Goal: Complete application form

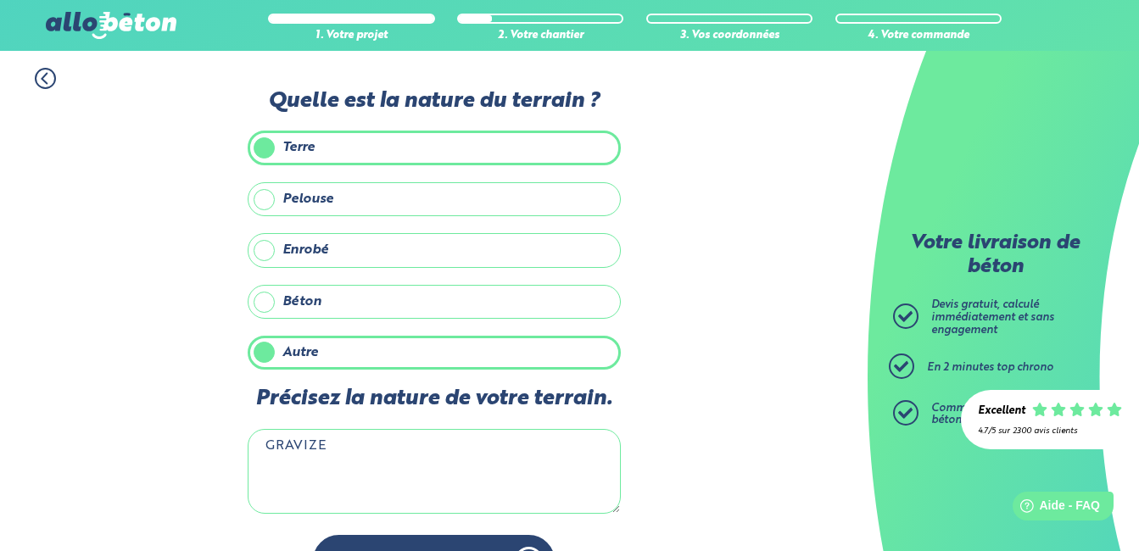
scroll to position [51, 0]
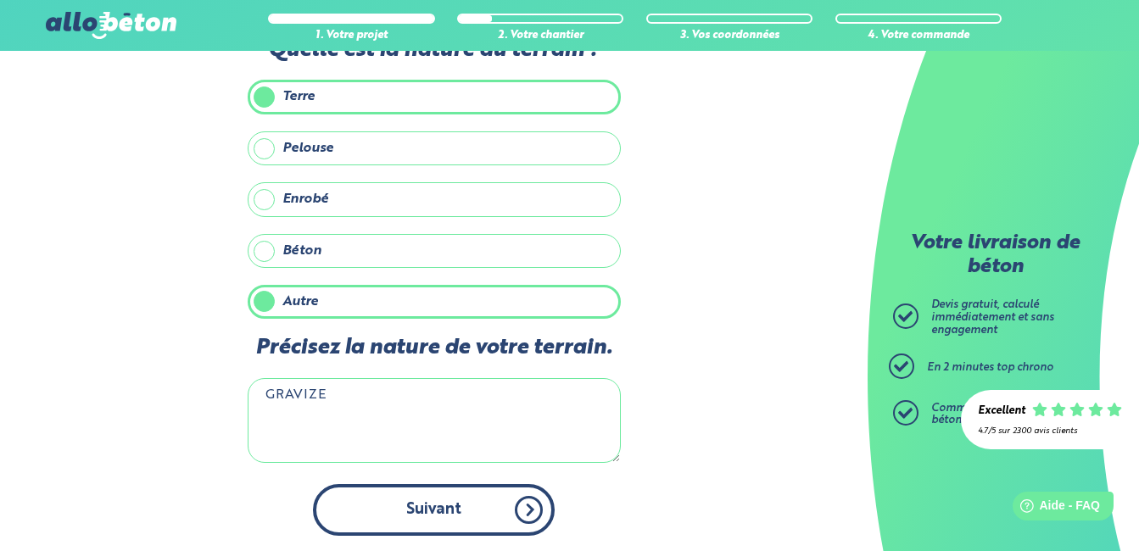
click at [484, 512] on button "Suivant" at bounding box center [434, 510] width 242 height 52
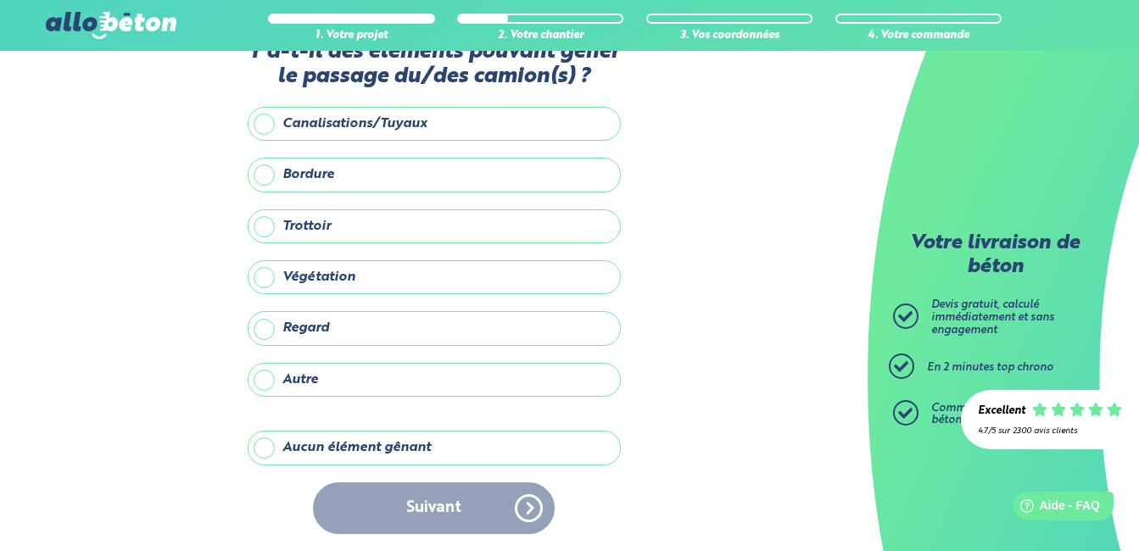
scroll to position [49, 0]
click at [264, 451] on label "Aucun élément gênant" at bounding box center [434, 448] width 373 height 34
click at [0, 0] on input "Aucun élément gênant" at bounding box center [0, 0] width 0 height 0
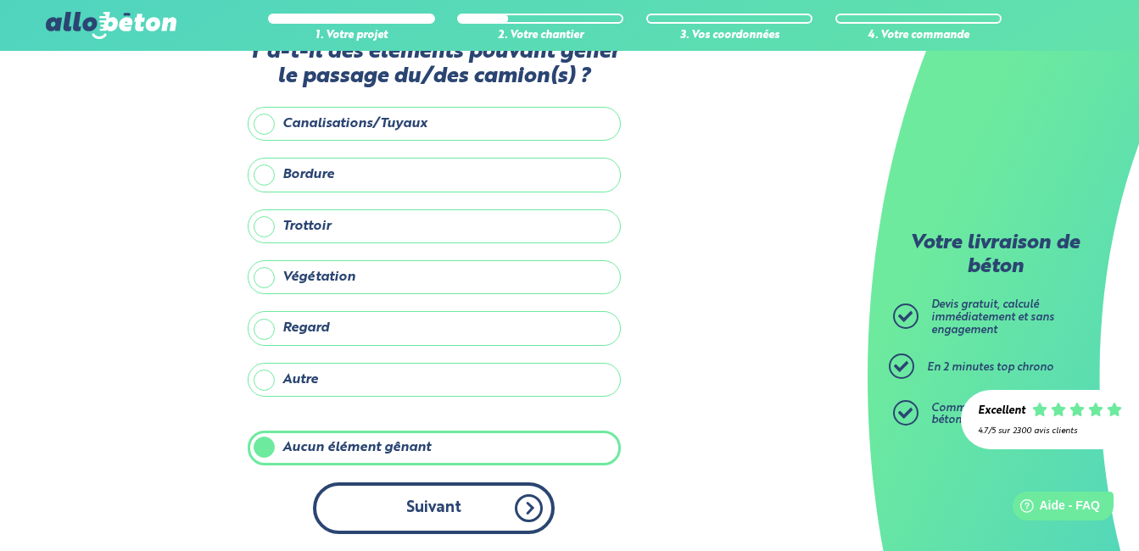
click at [382, 494] on button "Suivant" at bounding box center [434, 509] width 242 height 52
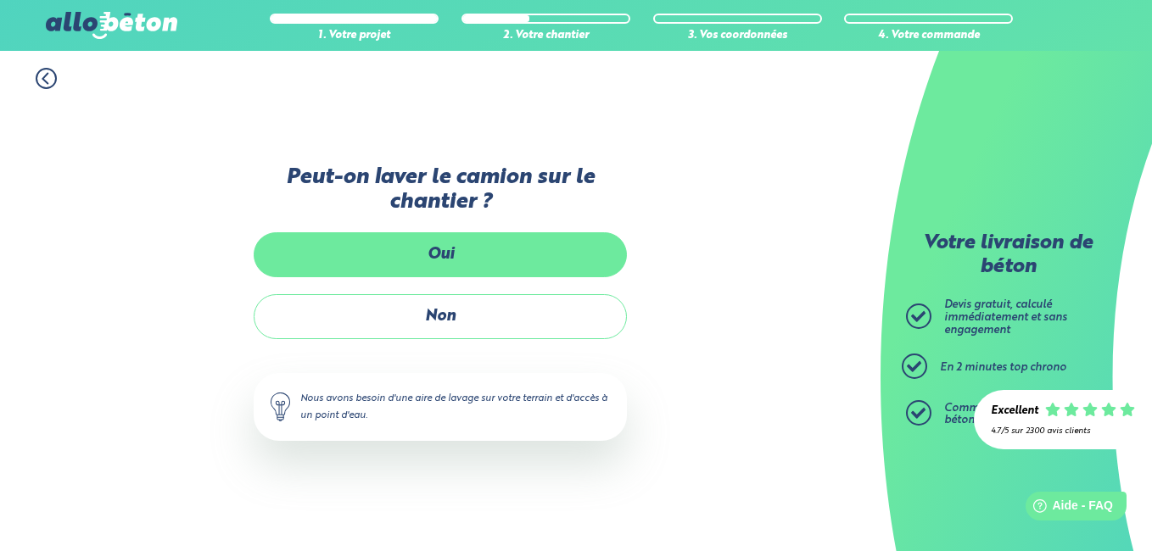
click at [474, 241] on label "Oui" at bounding box center [440, 254] width 373 height 45
click at [0, 0] on input "Oui" at bounding box center [0, 0] width 0 height 0
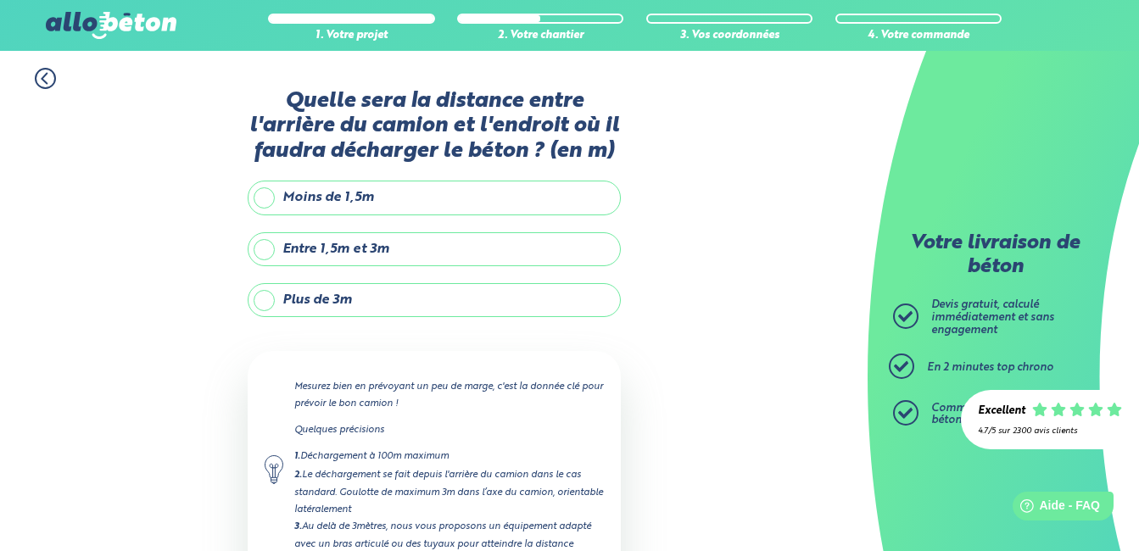
click at [424, 202] on label "Moins de 1,5m" at bounding box center [434, 198] width 373 height 34
click at [0, 0] on input "Moins de 1,5m" at bounding box center [0, 0] width 0 height 0
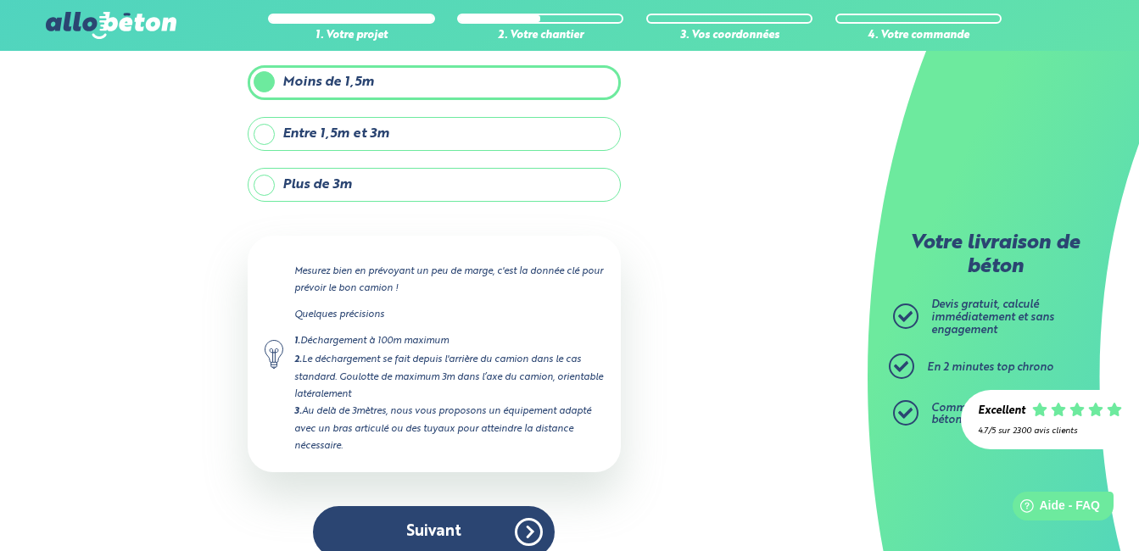
scroll to position [139, 0]
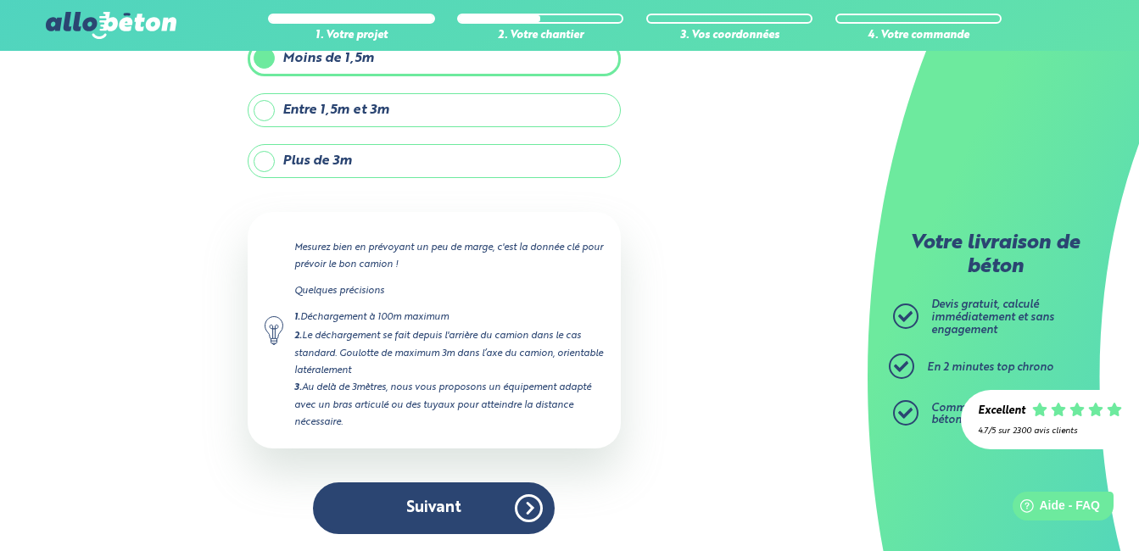
click at [458, 126] on label "Entre 1,5m et 3m" at bounding box center [434, 110] width 373 height 34
click at [0, 0] on input "Entre 1,5m et 3m" at bounding box center [0, 0] width 0 height 0
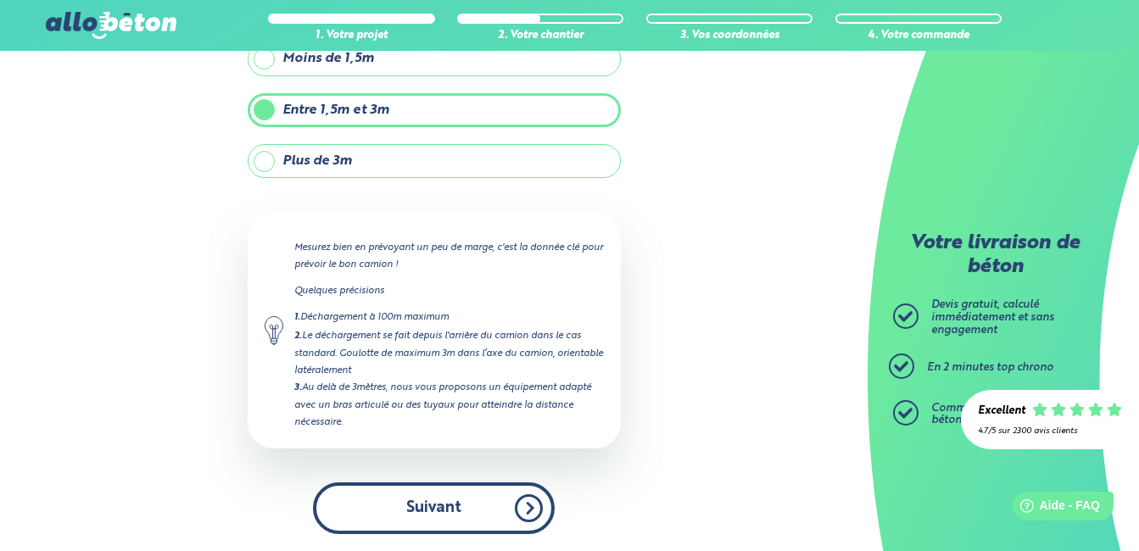
click at [429, 498] on button "Suivant" at bounding box center [434, 509] width 242 height 52
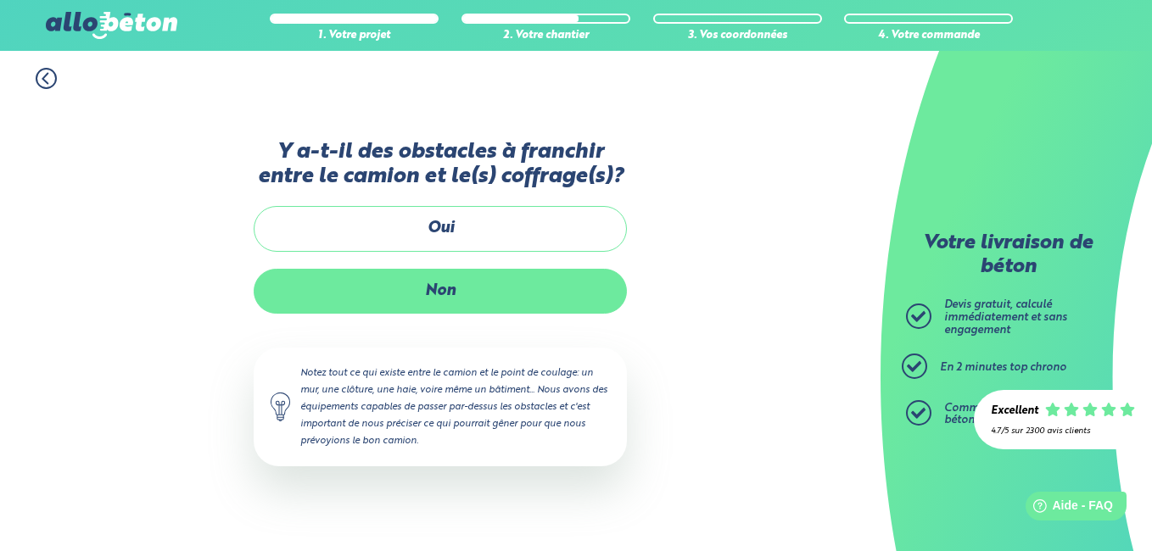
click at [458, 299] on label "Non" at bounding box center [440, 291] width 373 height 45
click at [0, 0] on input "Non" at bounding box center [0, 0] width 0 height 0
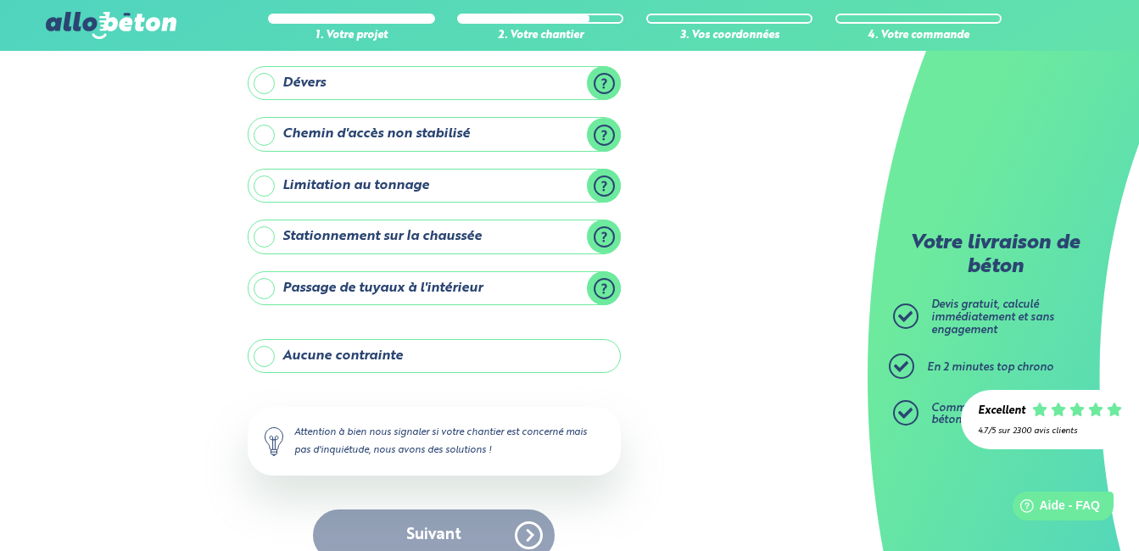
scroll to position [211, 0]
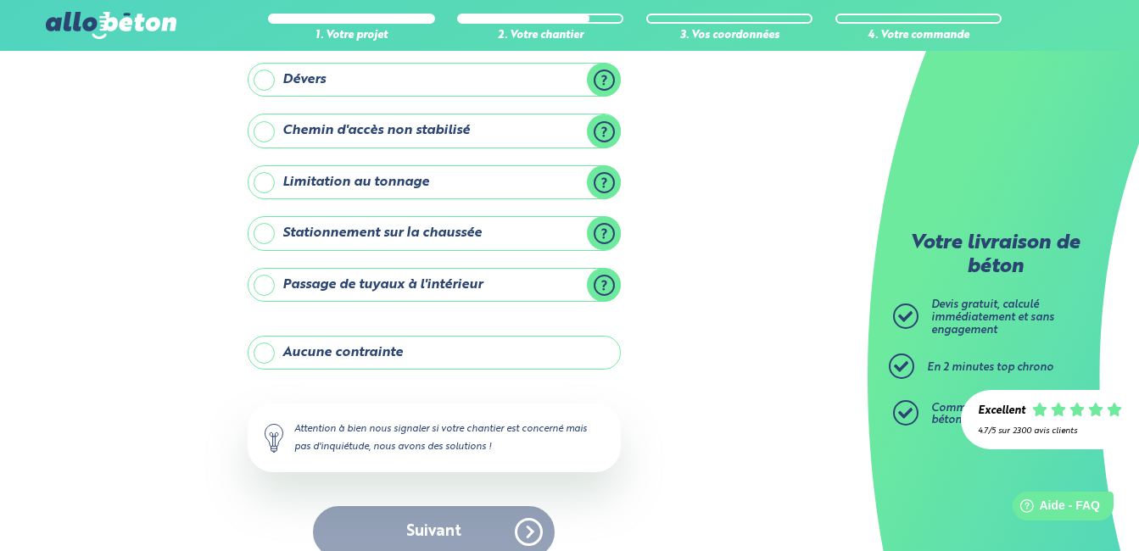
click at [374, 346] on label "Aucune contrainte" at bounding box center [434, 353] width 373 height 34
click at [0, 0] on input "Aucune contrainte" at bounding box center [0, 0] width 0 height 0
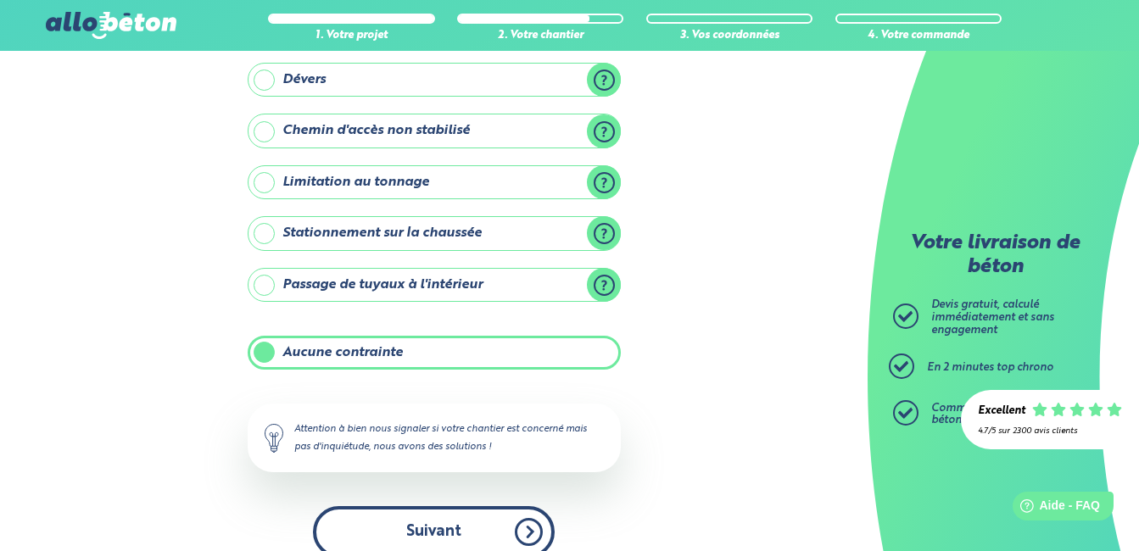
click at [421, 542] on button "Suivant" at bounding box center [434, 532] width 242 height 52
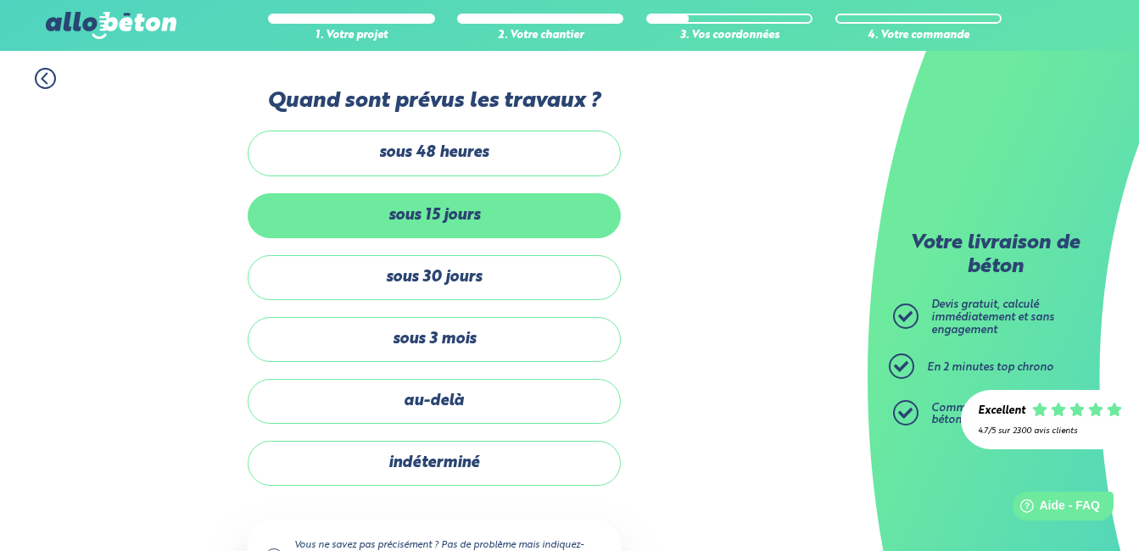
click at [448, 213] on label "sous 15 jours" at bounding box center [434, 215] width 373 height 45
click at [0, 0] on input "sous 15 jours" at bounding box center [0, 0] width 0 height 0
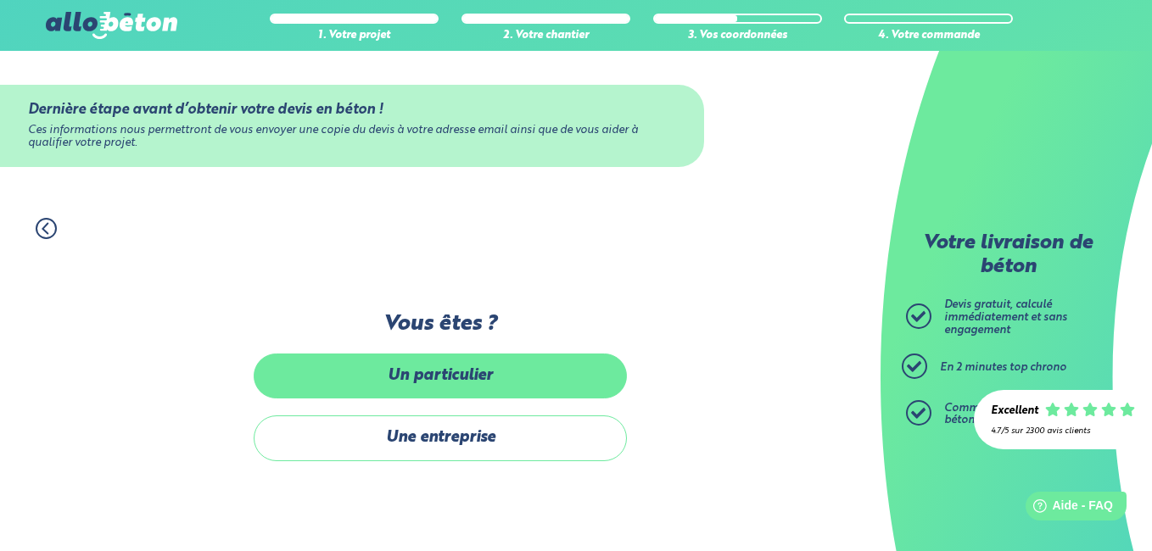
click at [434, 383] on label "Un particulier" at bounding box center [440, 376] width 373 height 45
click at [0, 0] on input "Un particulier" at bounding box center [0, 0] width 0 height 0
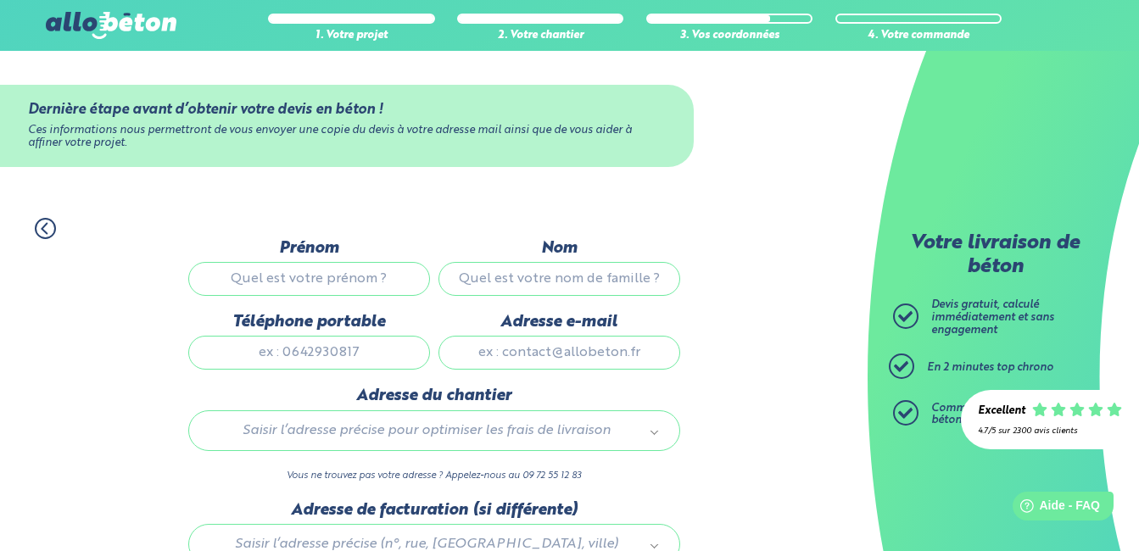
click at [362, 280] on input "Prénom" at bounding box center [309, 279] width 242 height 34
type input "INES"
type input "LAIFAOUI"
type input "0766689844"
type input "ALLAMI.SAMY@LAPOSTE.NET"
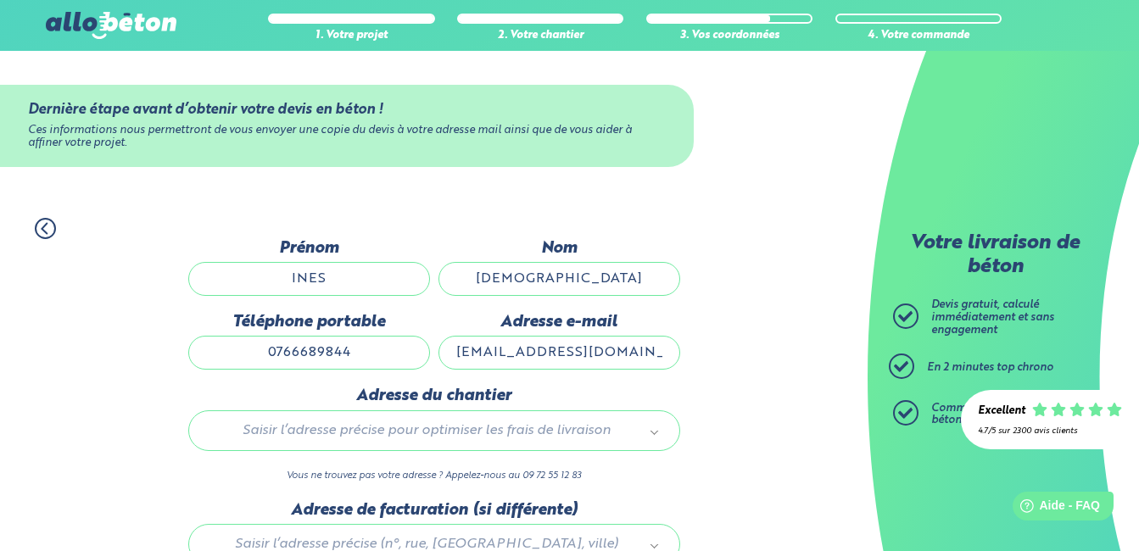
type input "39 CHEMIN DE HALAGE 38100 GRENOBLE"
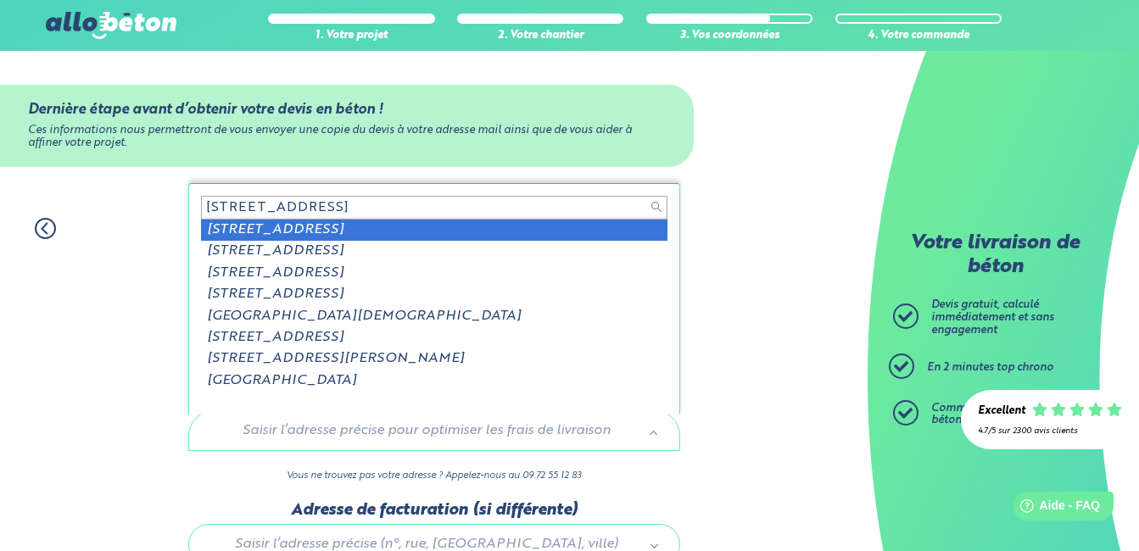
drag, startPoint x: 478, startPoint y: 209, endPoint x: -3, endPoint y: 187, distance: 482.1
click at [0, 187] on html "09 72 55 12 83 Conseils et Appel Gratuits nos produits le béton prêt à l'emploi…" at bounding box center [569, 350] width 1139 height 700
type input "5"
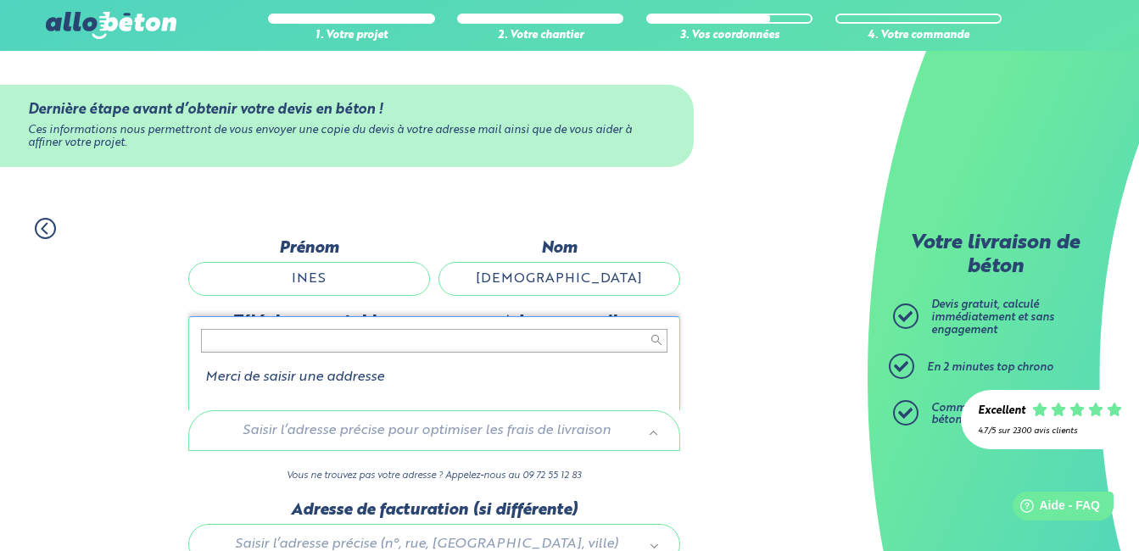
type input "5"
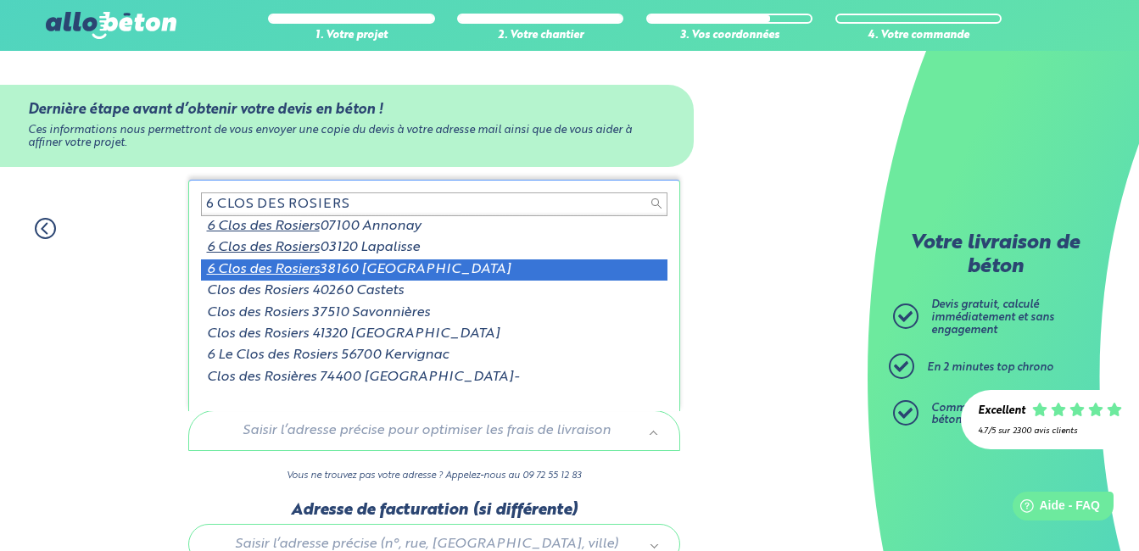
type input "6 CLOS DES ROSIERS"
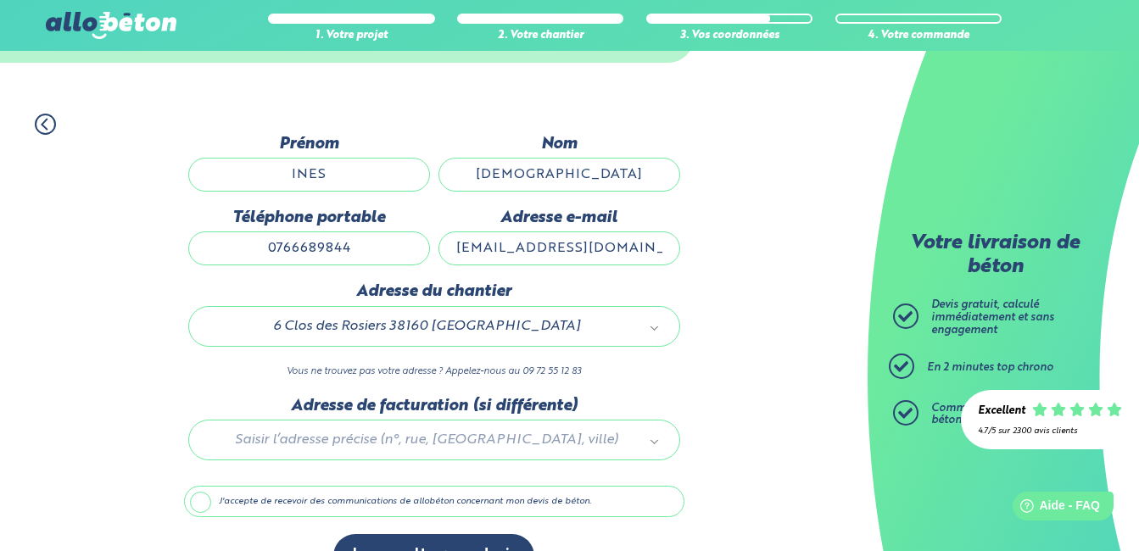
scroll to position [148, 0]
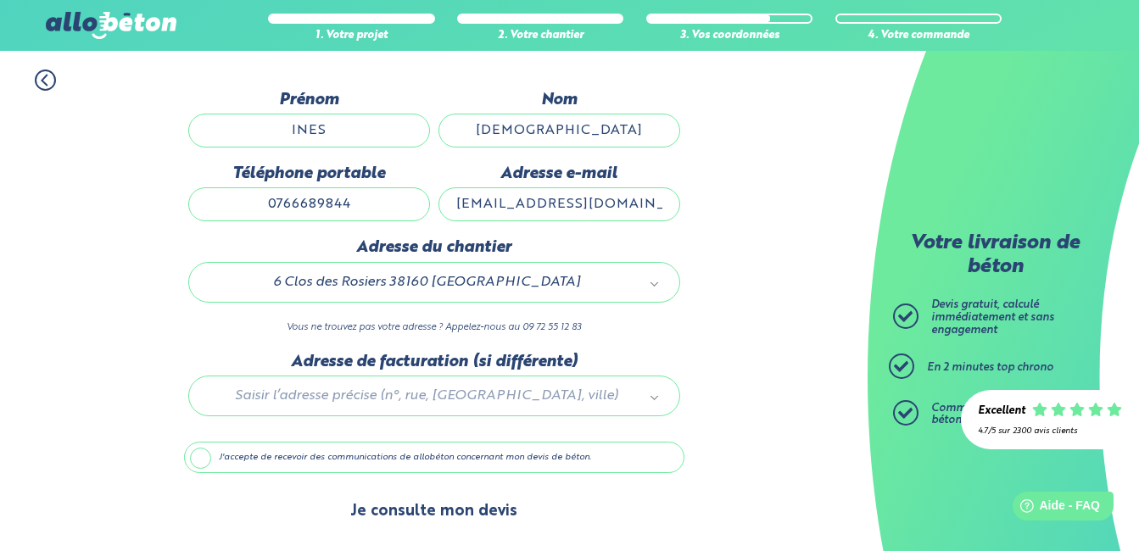
click at [392, 517] on button "Je consulte mon devis" at bounding box center [433, 511] width 201 height 43
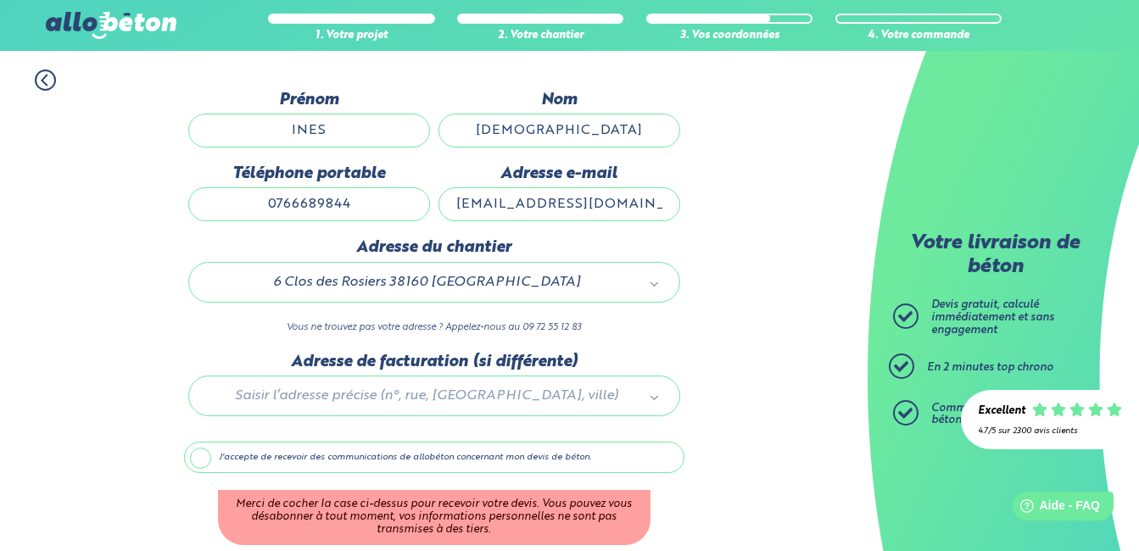
click at [337, 455] on label "J'accepte de recevoir des communications de allobéton concernant mon devis de b…" at bounding box center [434, 458] width 500 height 32
click at [0, 0] on input "J'accepte de recevoir des communications de allobéton concernant mon devis de b…" at bounding box center [0, 0] width 0 height 0
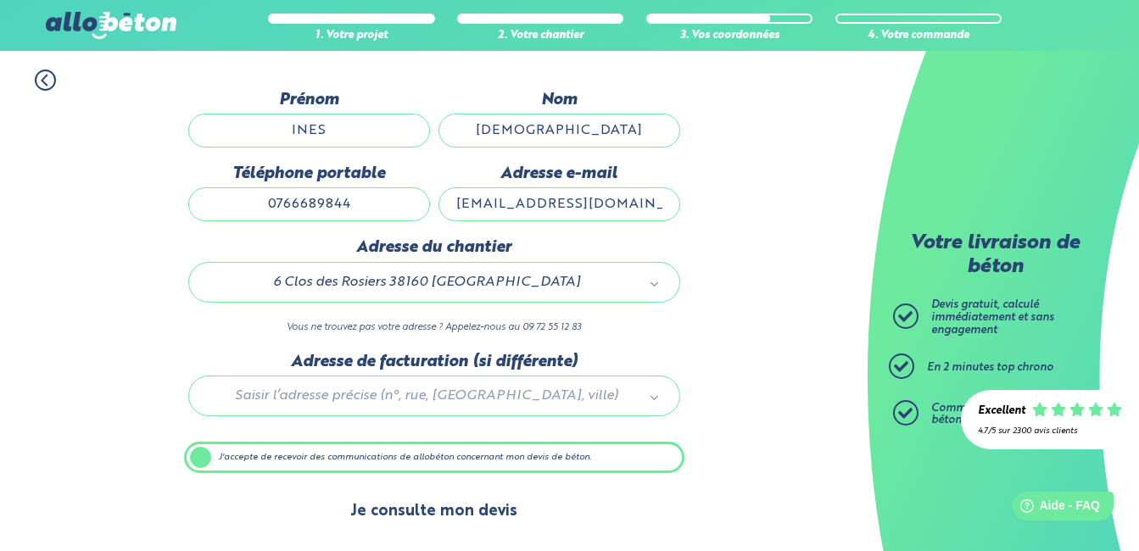
click at [410, 513] on button "Je consulte mon devis" at bounding box center [433, 511] width 201 height 43
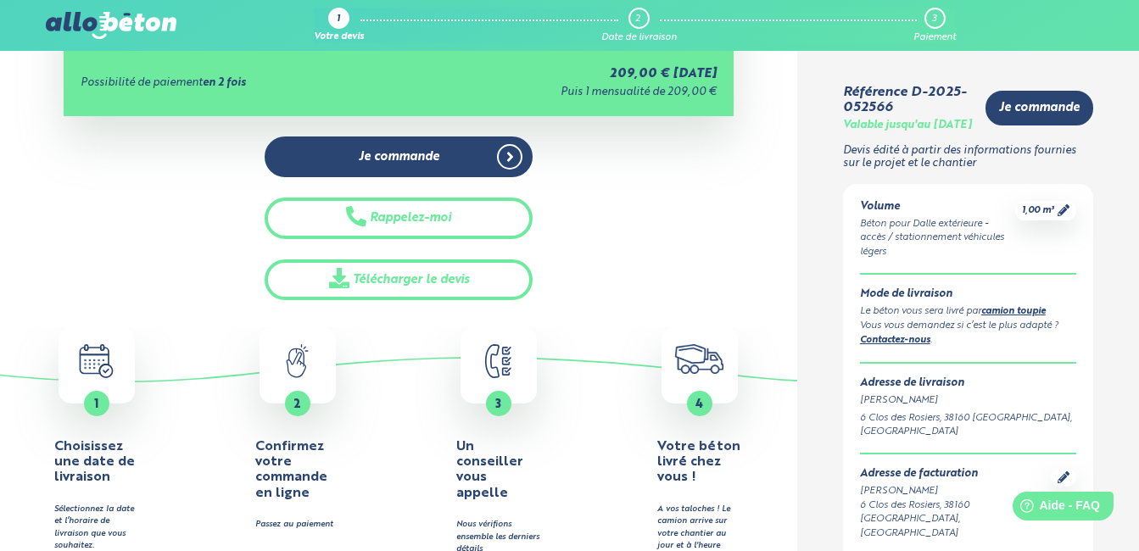
scroll to position [509, 0]
